Goal: Task Accomplishment & Management: Manage account settings

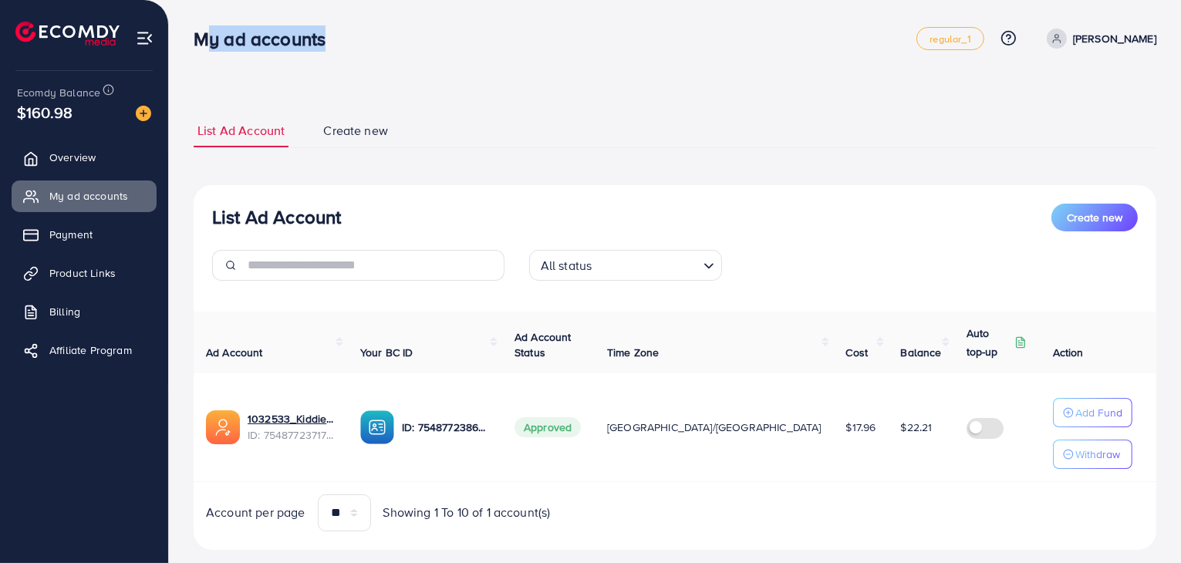
drag, startPoint x: 194, startPoint y: 42, endPoint x: 318, endPoint y: 28, distance: 125.0
click at [318, 28] on h3 "My ad accounts" at bounding box center [266, 39] width 144 height 22
click at [316, 35] on h3 "My ad accounts" at bounding box center [266, 39] width 144 height 22
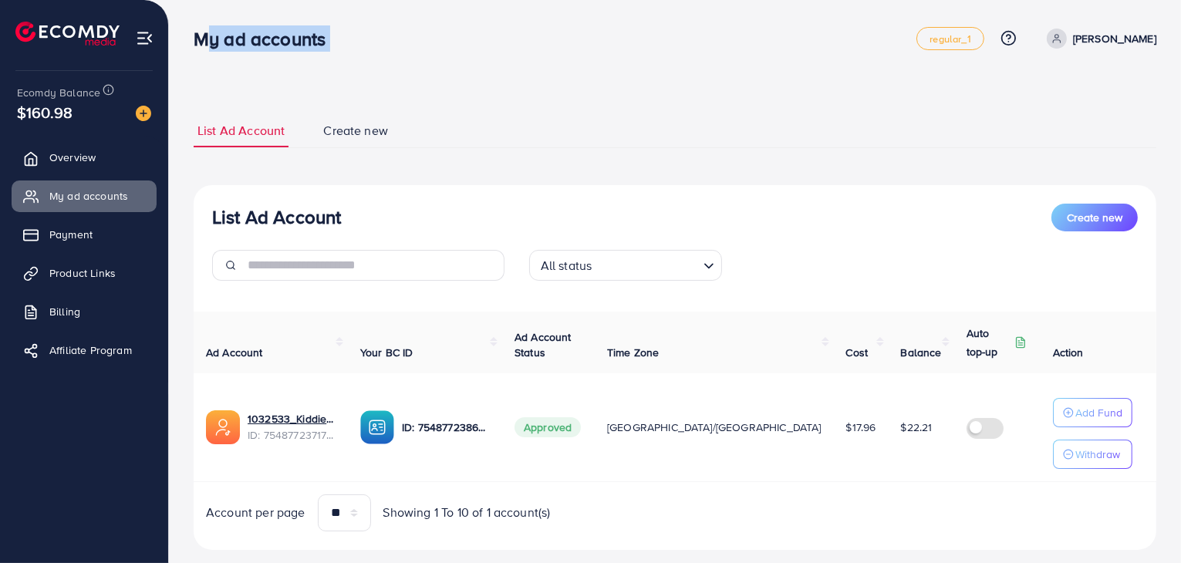
click at [316, 35] on h3 "My ad accounts" at bounding box center [266, 39] width 144 height 22
click at [268, 47] on h3 "My ad accounts" at bounding box center [266, 39] width 144 height 22
drag, startPoint x: 198, startPoint y: 38, endPoint x: 324, endPoint y: 42, distance: 126.6
click at [324, 42] on h3 "My ad accounts" at bounding box center [266, 39] width 144 height 22
click at [317, 44] on h3 "My ad accounts" at bounding box center [266, 39] width 144 height 22
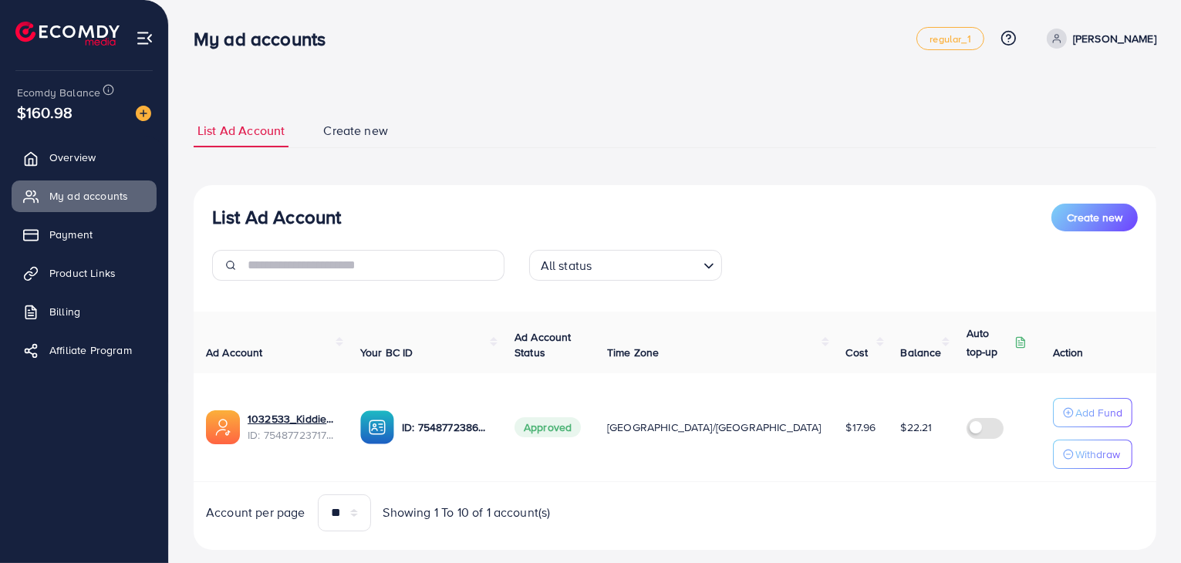
click at [317, 44] on h3 "My ad accounts" at bounding box center [266, 39] width 144 height 22
click at [292, 48] on h3 "My ad accounts" at bounding box center [266, 39] width 144 height 22
drag, startPoint x: 188, startPoint y: 39, endPoint x: 326, endPoint y: 39, distance: 138.1
click at [326, 39] on div "My ad accounts" at bounding box center [265, 39] width 169 height 22
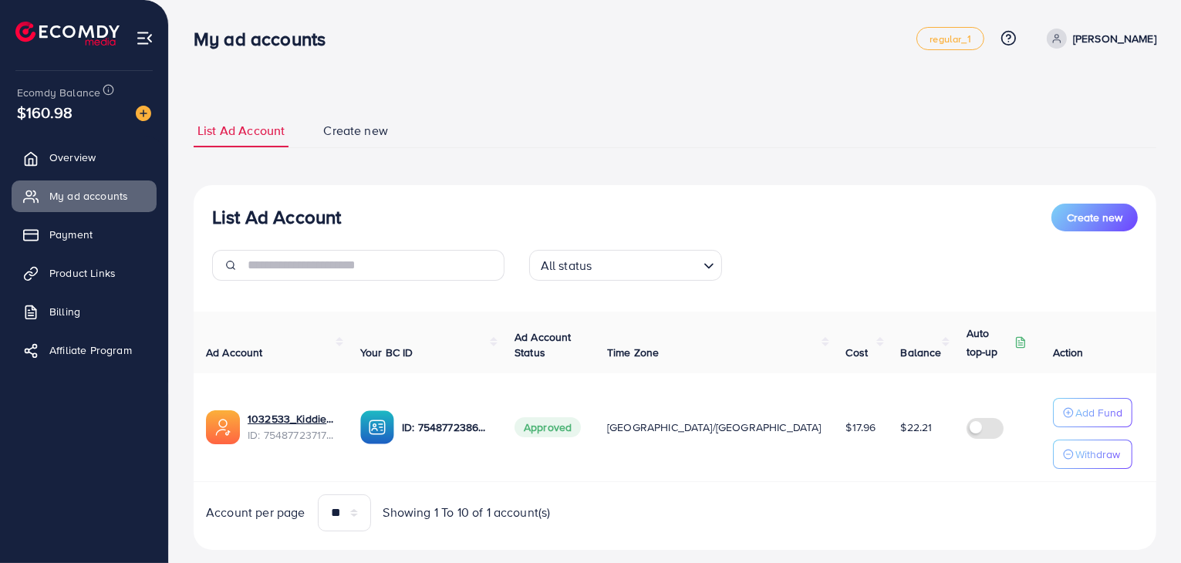
click at [318, 39] on h3 "My ad accounts" at bounding box center [266, 39] width 144 height 22
drag, startPoint x: 191, startPoint y: 34, endPoint x: 324, endPoint y: 31, distance: 132.7
click at [324, 31] on div "My ad accounts" at bounding box center [265, 39] width 169 height 22
click at [318, 32] on h3 "My ad accounts" at bounding box center [266, 39] width 144 height 22
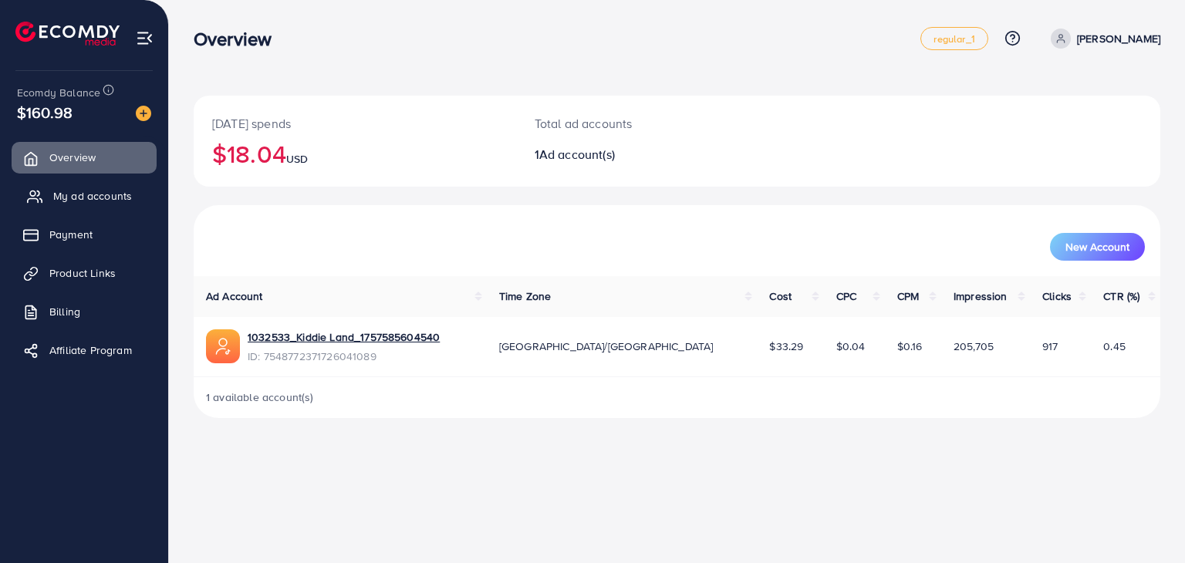
click at [106, 195] on span "My ad accounts" at bounding box center [92, 195] width 79 height 15
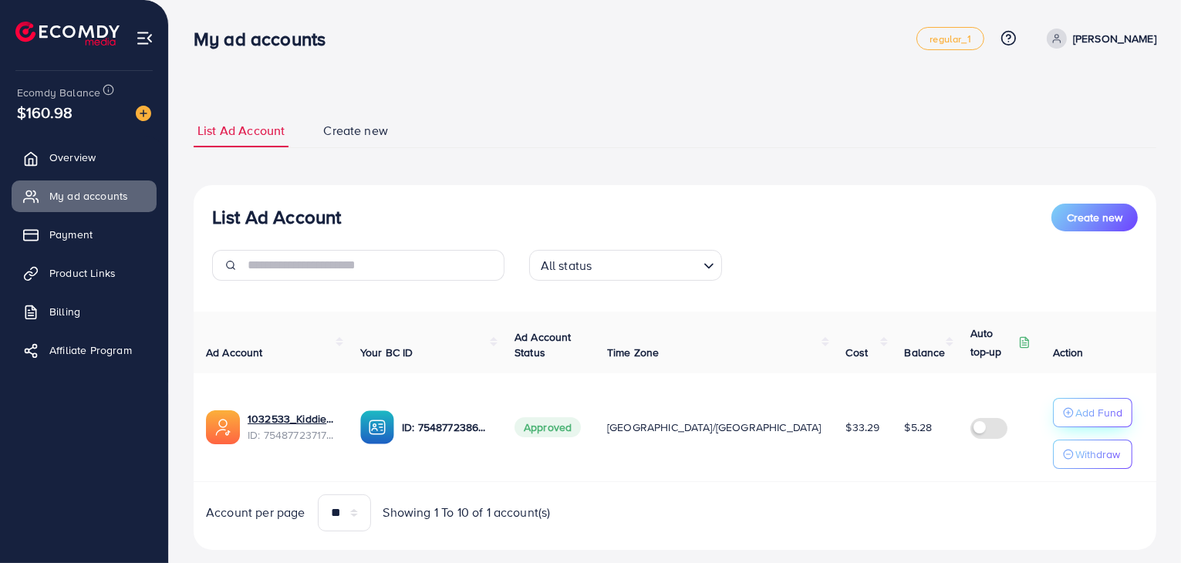
click at [1077, 417] on p "Add Fund" at bounding box center [1099, 413] width 47 height 19
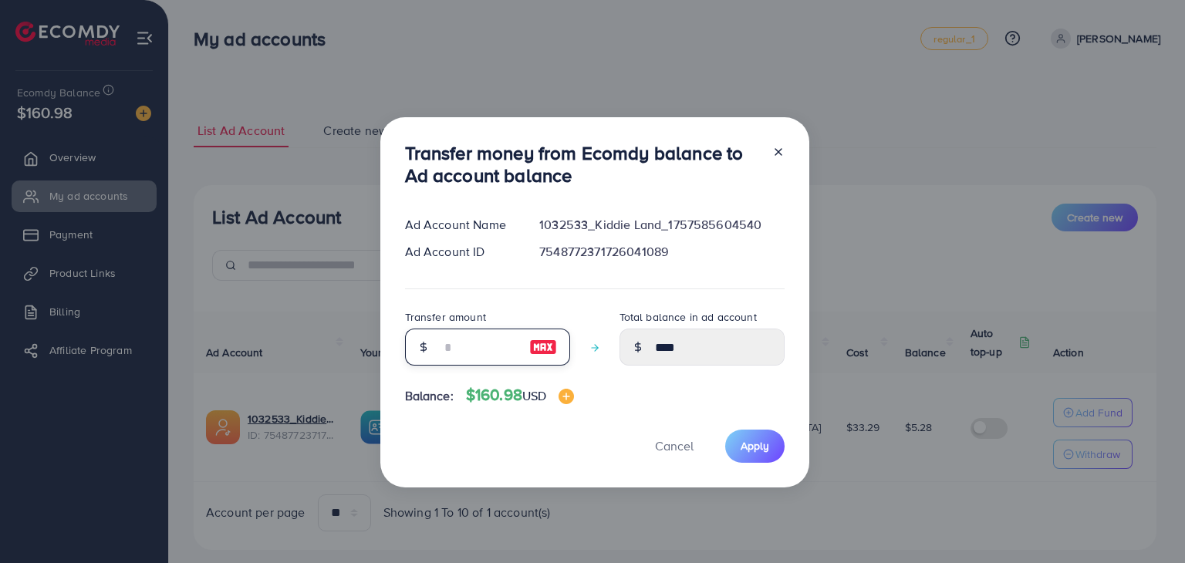
click at [473, 343] on input "number" at bounding box center [479, 347] width 77 height 37
type input "*"
type input "****"
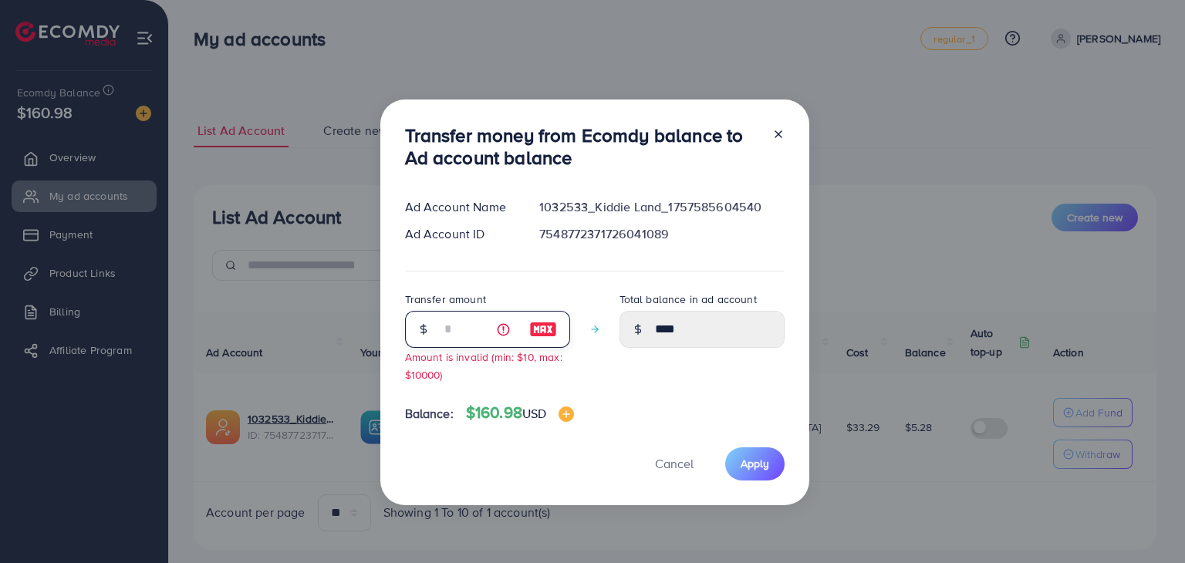
type input "**"
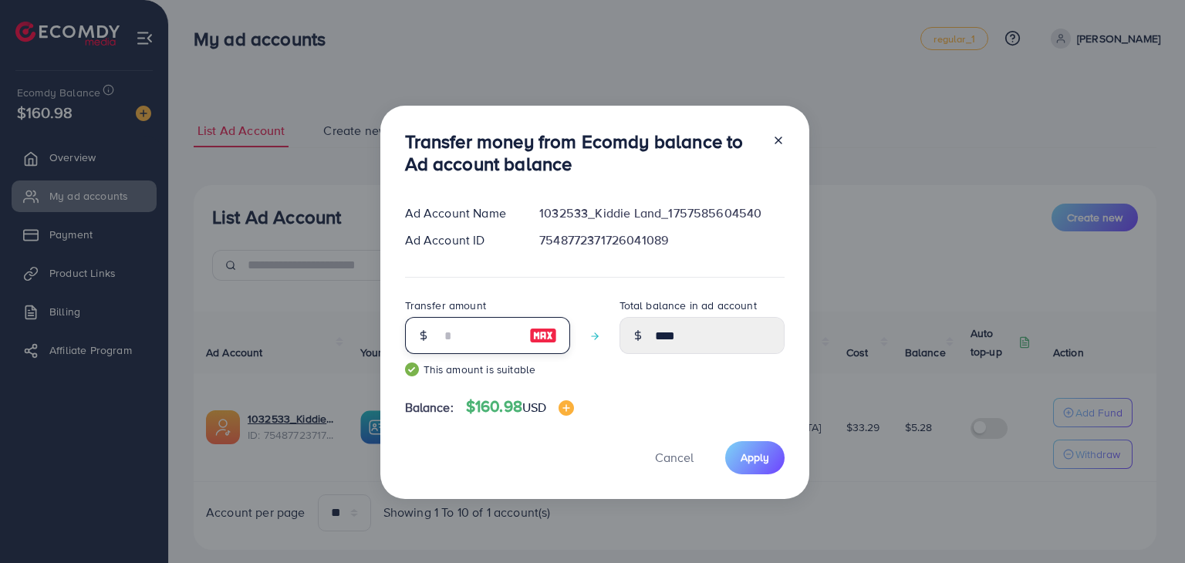
type input "*****"
type input "**"
click at [755, 461] on span "Apply" at bounding box center [755, 457] width 29 height 15
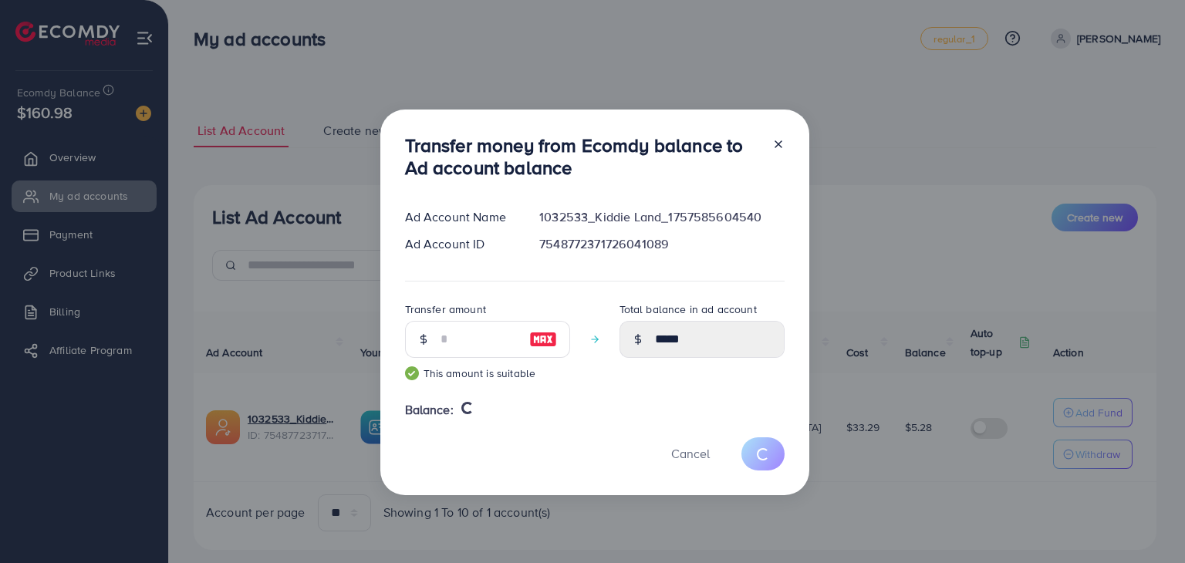
type input "****"
